Goal: Task Accomplishment & Management: Manage account settings

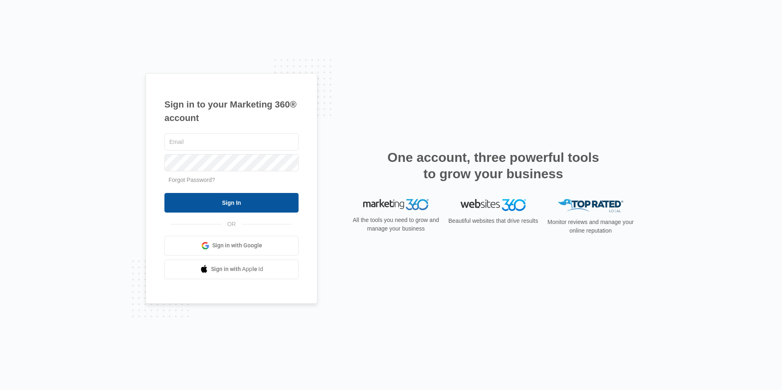
type input "[EMAIL_ADDRESS][DOMAIN_NAME]"
click at [235, 204] on input "Sign In" at bounding box center [231, 203] width 134 height 20
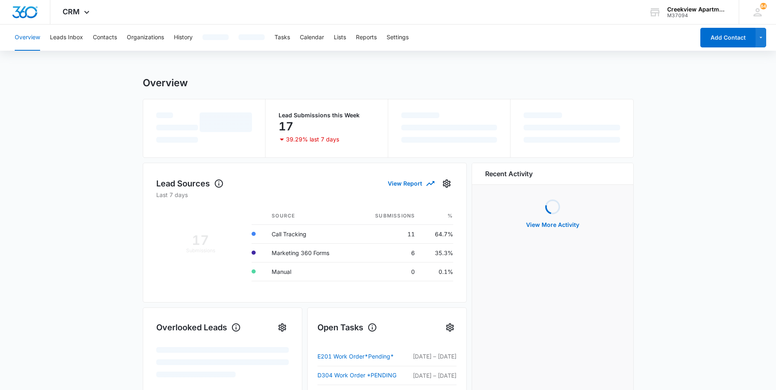
click at [90, 35] on div "Overview Leads Inbox Contacts Organizations History Tasks Calendar Lists Report…" at bounding box center [352, 38] width 685 height 26
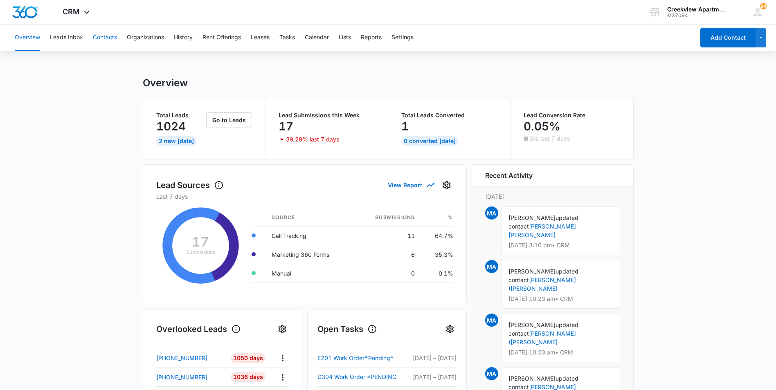
click at [97, 35] on button "Contacts" at bounding box center [105, 38] width 24 height 26
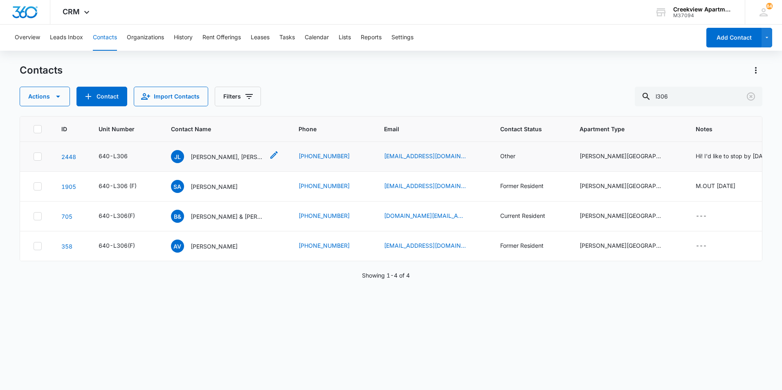
click at [246, 155] on p "[PERSON_NAME], [PERSON_NAME], [PERSON_NAME]" at bounding box center [228, 157] width 74 height 9
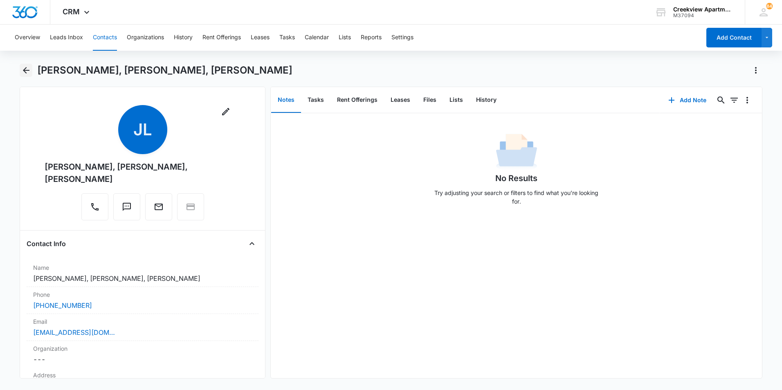
click at [29, 65] on icon "Back" at bounding box center [26, 70] width 10 height 10
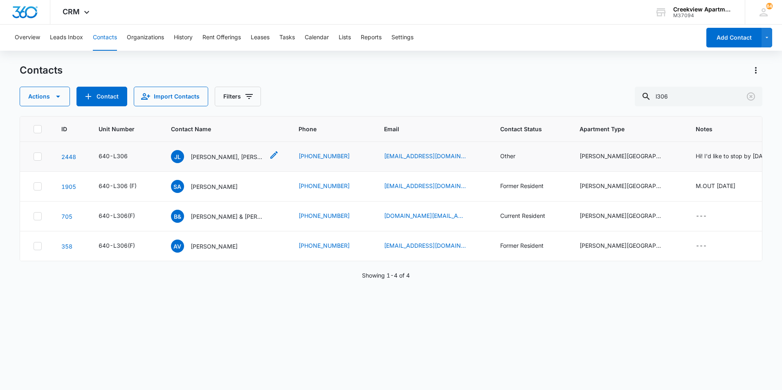
click at [229, 158] on p "[PERSON_NAME], [PERSON_NAME], [PERSON_NAME]" at bounding box center [228, 157] width 74 height 9
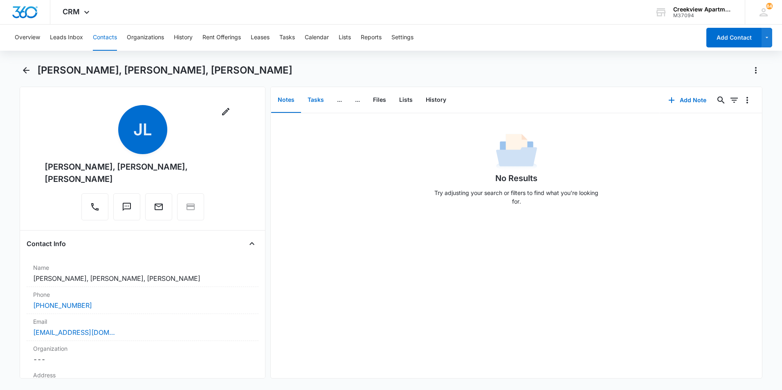
click at [317, 95] on button "Tasks" at bounding box center [315, 100] width 29 height 25
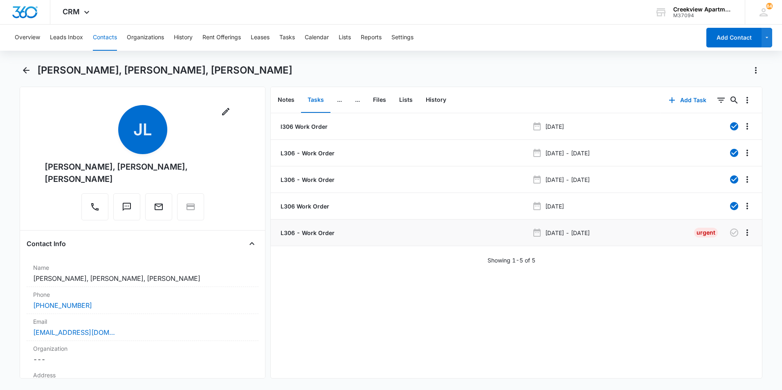
click at [301, 232] on p "L306 - Work Order" at bounding box center [307, 233] width 56 height 9
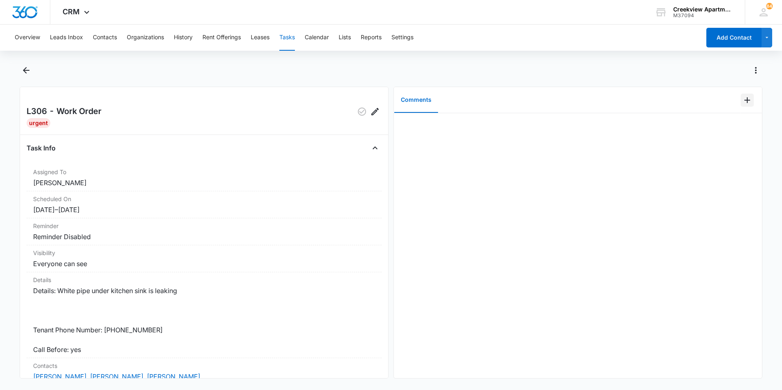
click at [745, 100] on icon "Add Comment" at bounding box center [747, 100] width 10 height 10
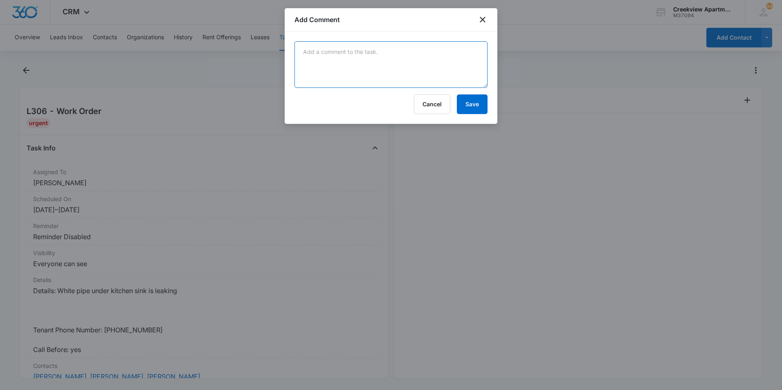
click at [450, 63] on textarea at bounding box center [391, 64] width 193 height 47
type textarea "Tenant is asking for update as she cannot use her kitchen sink. I let her know …"
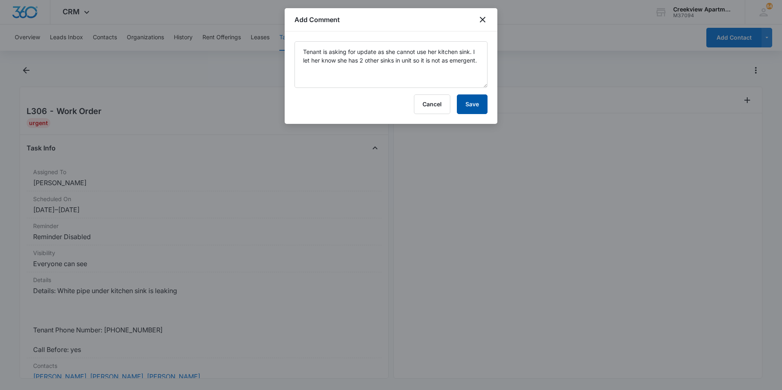
click at [478, 110] on button "Save" at bounding box center [472, 104] width 31 height 20
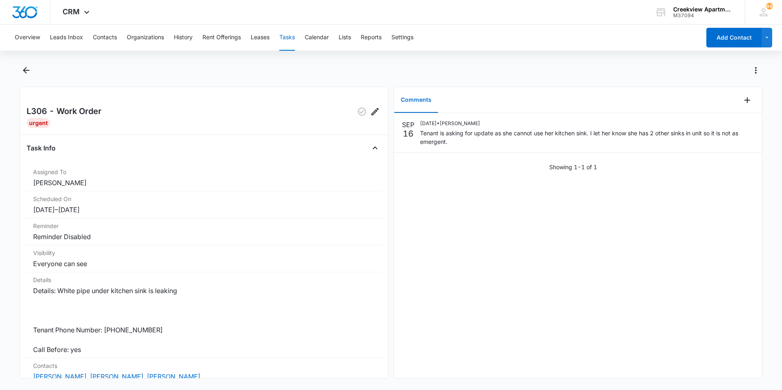
click at [34, 74] on div at bounding box center [391, 75] width 743 height 23
click at [30, 74] on icon "Back" at bounding box center [26, 70] width 10 height 10
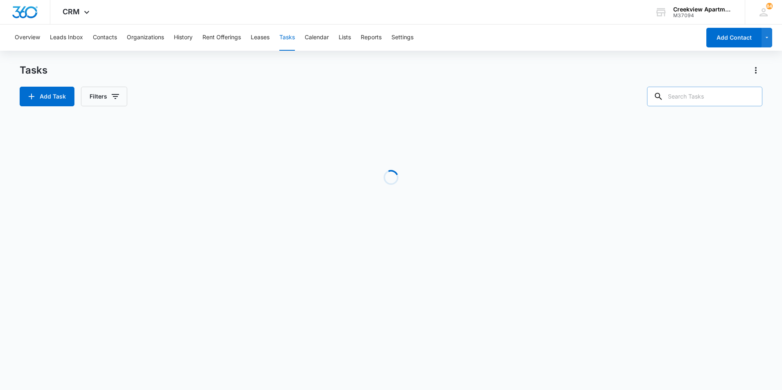
click at [730, 97] on input "text" at bounding box center [704, 97] width 115 height 20
click at [93, 46] on button "Contacts" at bounding box center [105, 38] width 24 height 26
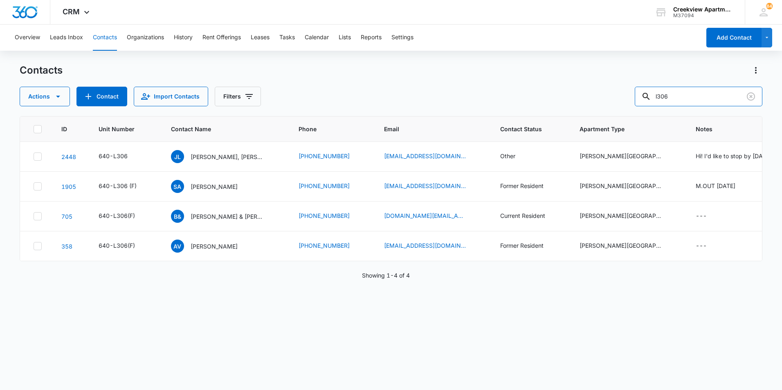
drag, startPoint x: 714, startPoint y: 97, endPoint x: 581, endPoint y: 76, distance: 134.6
click at [581, 76] on div "Contacts Actions Contact Import Contacts Filters l306" at bounding box center [391, 85] width 743 height 43
type input "[PERSON_NAME]"
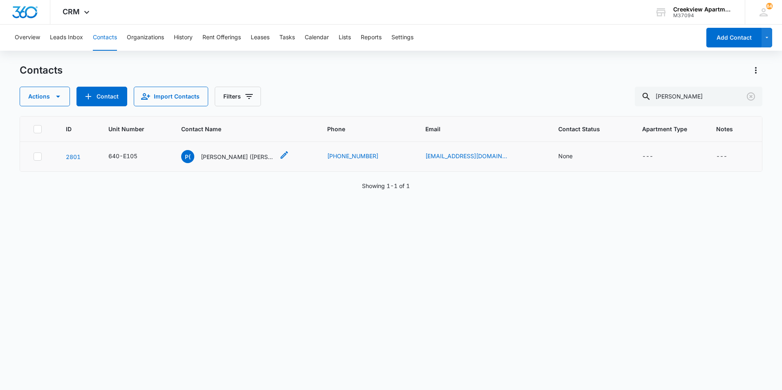
click at [231, 157] on p "[PERSON_NAME] ([PERSON_NAME]" at bounding box center [238, 157] width 74 height 9
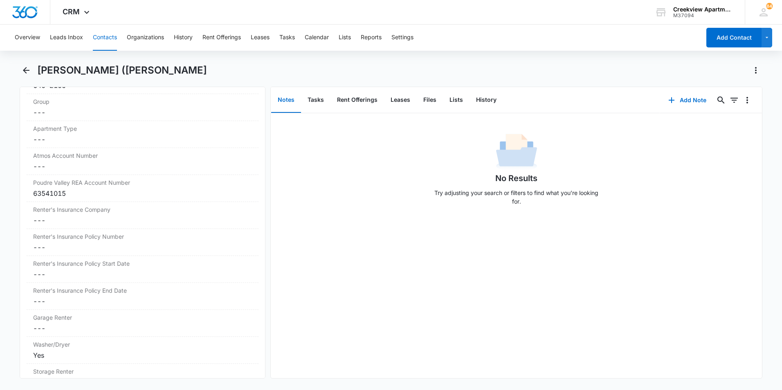
scroll to position [900, 0]
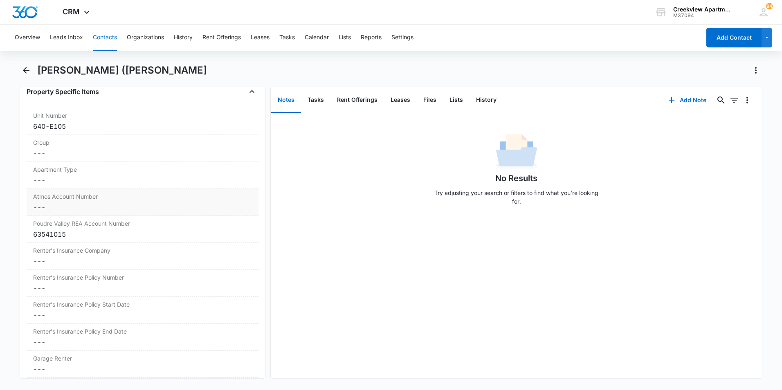
click at [52, 201] on div "Atmos Account Number Cancel Save Changes ---" at bounding box center [143, 202] width 232 height 27
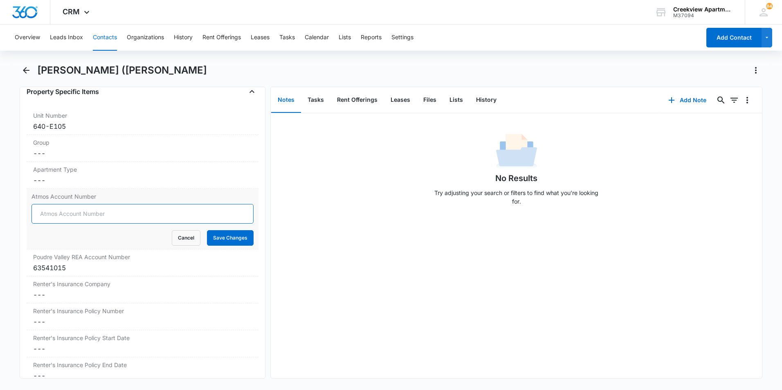
click at [48, 211] on input "Atmos Account Number" at bounding box center [142, 214] width 222 height 20
type input "3073968783"
click at [207, 230] on button "Save Changes" at bounding box center [230, 238] width 47 height 16
click at [80, 291] on dd "Cancel Save Changes ---" at bounding box center [142, 295] width 219 height 10
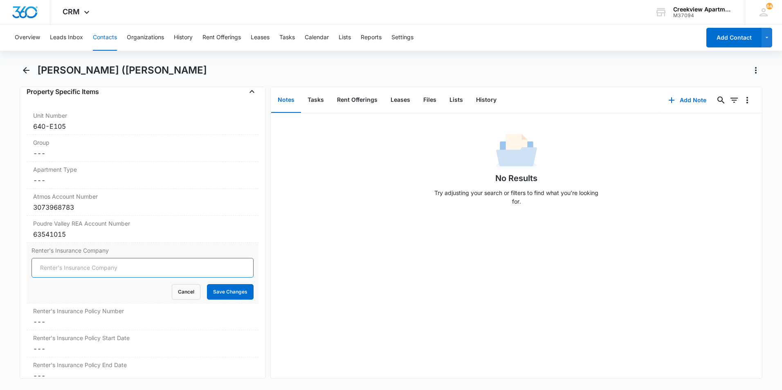
click at [61, 263] on input "Renter's Insurance Company" at bounding box center [142, 268] width 222 height 20
type input "Lemonade"
click at [241, 292] on button "Save Changes" at bounding box center [230, 292] width 47 height 16
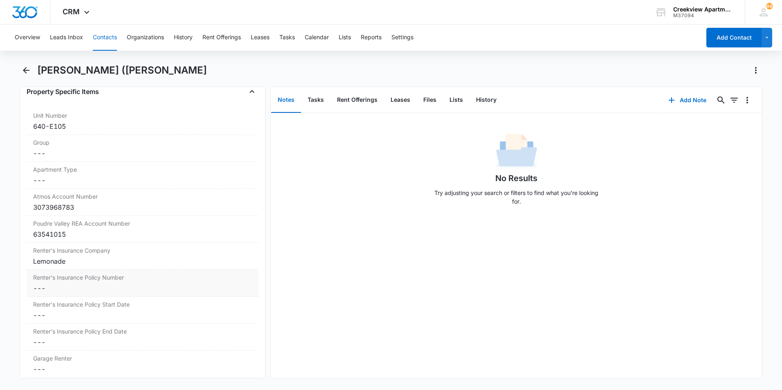
click at [75, 290] on dd "Cancel Save Changes ---" at bounding box center [142, 288] width 219 height 10
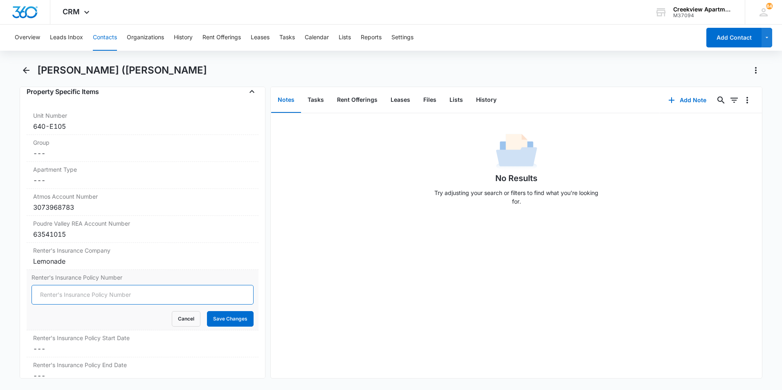
click at [74, 292] on input "Renter's Insurance Policy Number" at bounding box center [142, 295] width 222 height 20
type input "lp99e74d832"
click at [207, 311] on button "Save Changes" at bounding box center [230, 319] width 47 height 16
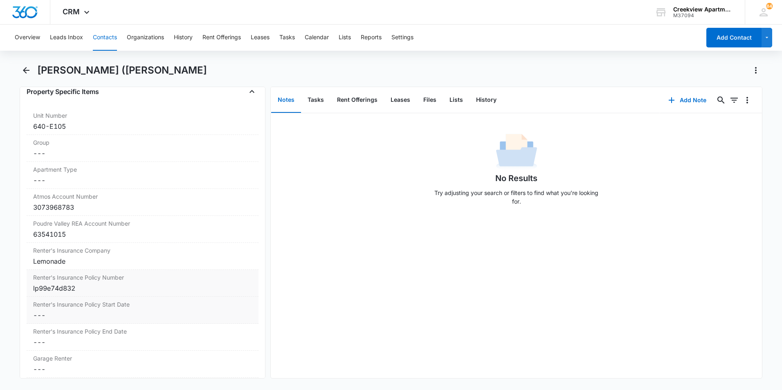
click at [80, 317] on dd "Cancel Save Changes ---" at bounding box center [142, 315] width 219 height 10
click at [80, 317] on input "Renter's Insurance Policy Start Date" at bounding box center [142, 322] width 222 height 20
type input "[DATE]"
click at [207, 338] on button "Save Changes" at bounding box center [230, 346] width 47 height 16
click at [98, 289] on div "lp99e74d832" at bounding box center [142, 288] width 219 height 10
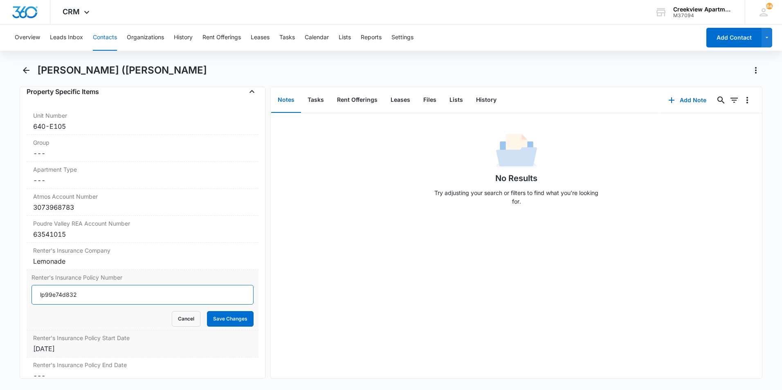
click at [54, 296] on input "lp99e74d832" at bounding box center [142, 295] width 222 height 20
click at [44, 295] on input "lp99E74d832" at bounding box center [142, 295] width 222 height 20
type input "LP99E74d832"
click at [207, 311] on button "Save Changes" at bounding box center [230, 319] width 47 height 16
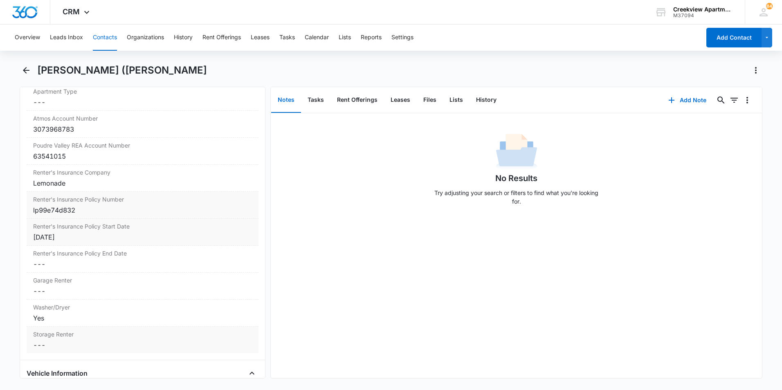
scroll to position [982, 0]
click at [79, 261] on dd "Cancel Save Changes ---" at bounding box center [142, 261] width 219 height 10
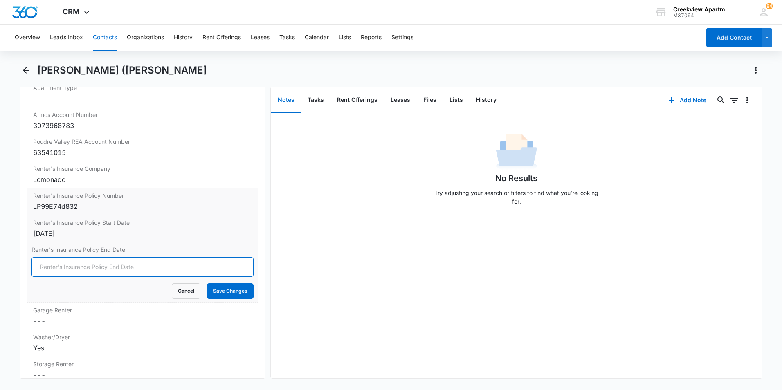
click at [79, 261] on input "Renter's Insurance Policy End Date" at bounding box center [142, 267] width 222 height 20
type input "[DATE]"
click at [207, 283] on button "Save Changes" at bounding box center [230, 291] width 47 height 16
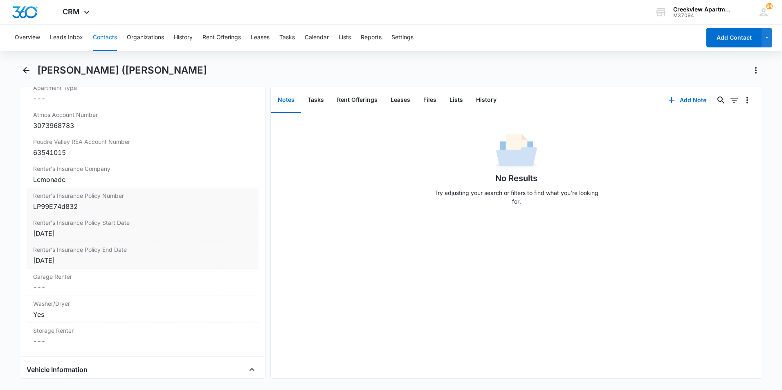
click at [21, 183] on div "Remove P( [PERSON_NAME] ([PERSON_NAME] Contact Info Name Cancel Save Changes [P…" at bounding box center [143, 233] width 246 height 292
click at [24, 69] on icon "Back" at bounding box center [26, 70] width 10 height 10
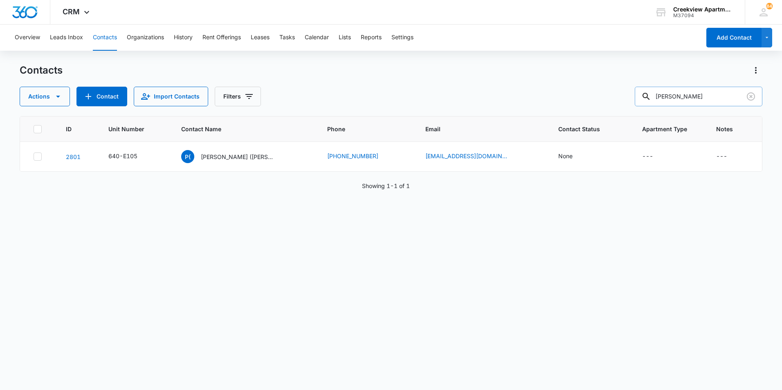
click at [705, 103] on input "[PERSON_NAME]" at bounding box center [699, 97] width 128 height 20
drag, startPoint x: 702, startPoint y: 99, endPoint x: 610, endPoint y: 88, distance: 92.2
click at [610, 88] on div "Actions Contact Import Contacts Filters [PERSON_NAME]" at bounding box center [391, 97] width 743 height 20
type input "L306"
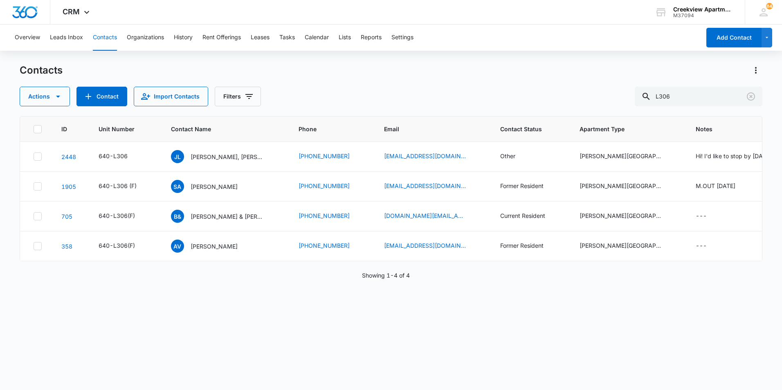
click at [295, 319] on div "ID Unit Number Contact Name Phone Email Contact Status Apartment Type Notes 244…" at bounding box center [391, 247] width 743 height 263
